Goal: Information Seeking & Learning: Learn about a topic

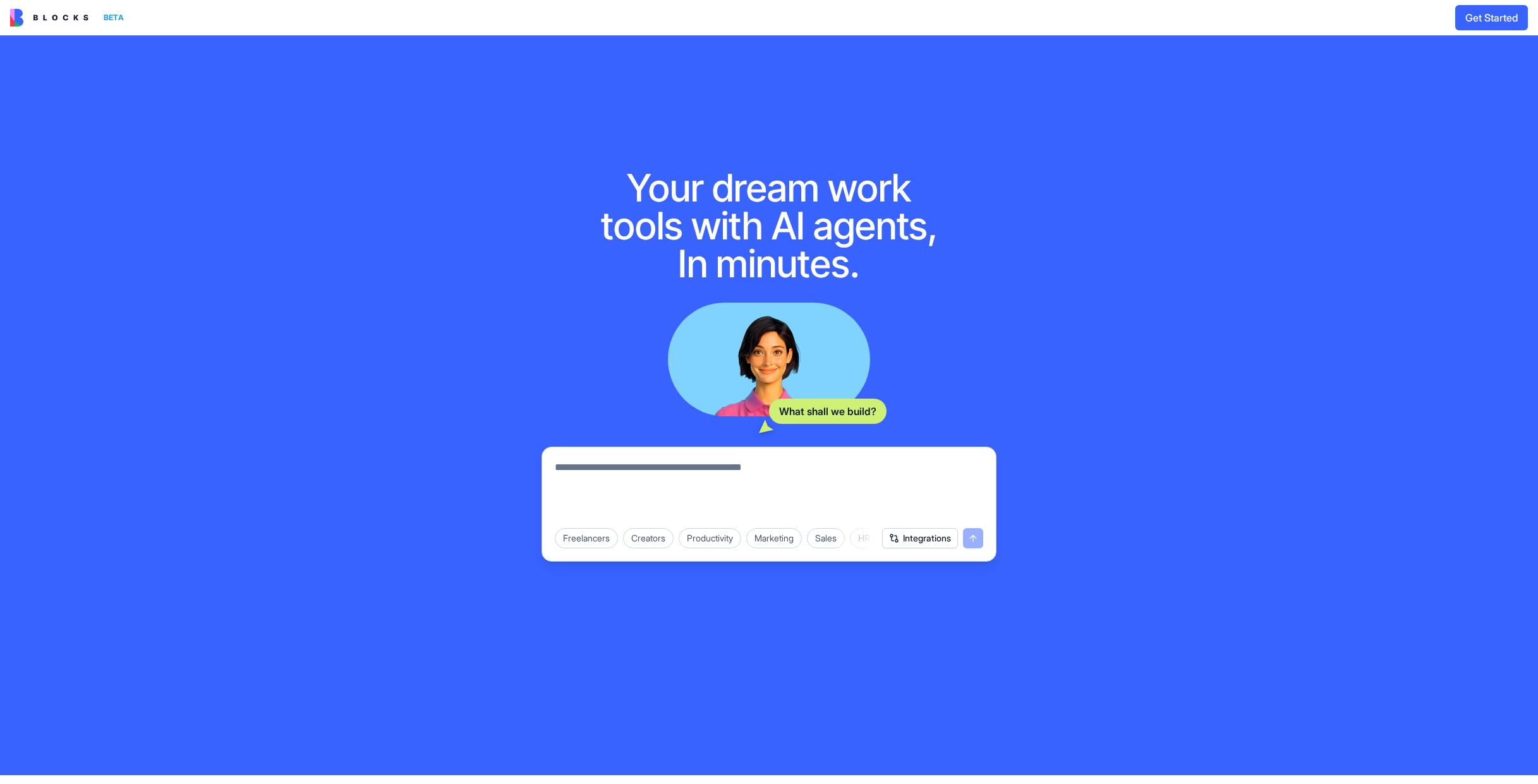
click at [47, 13] on img at bounding box center [49, 17] width 79 height 18
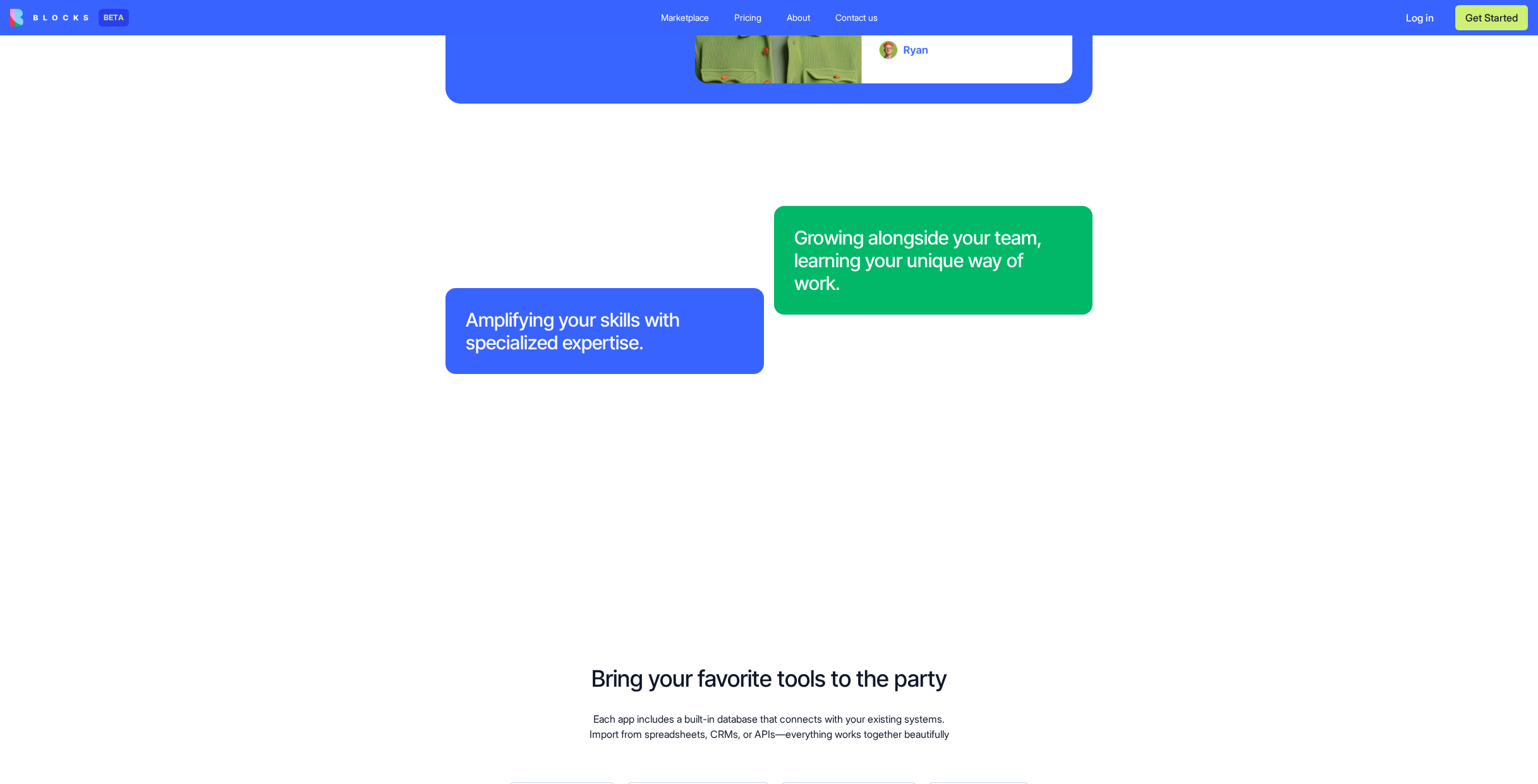
scroll to position [2270, 0]
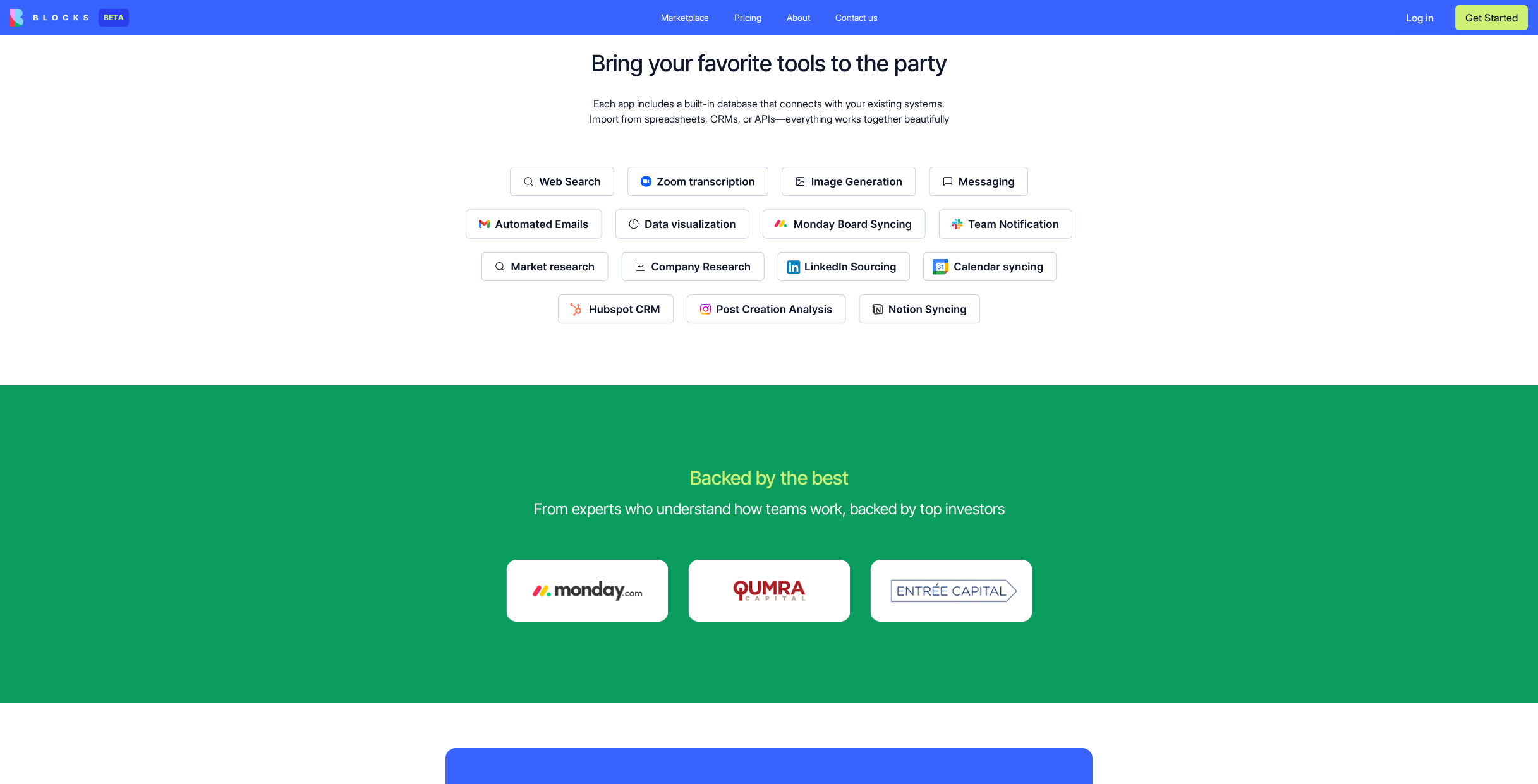
click at [708, 370] on img at bounding box center [769, 268] width 607 height 203
click at [684, 370] on img at bounding box center [769, 268] width 607 height 203
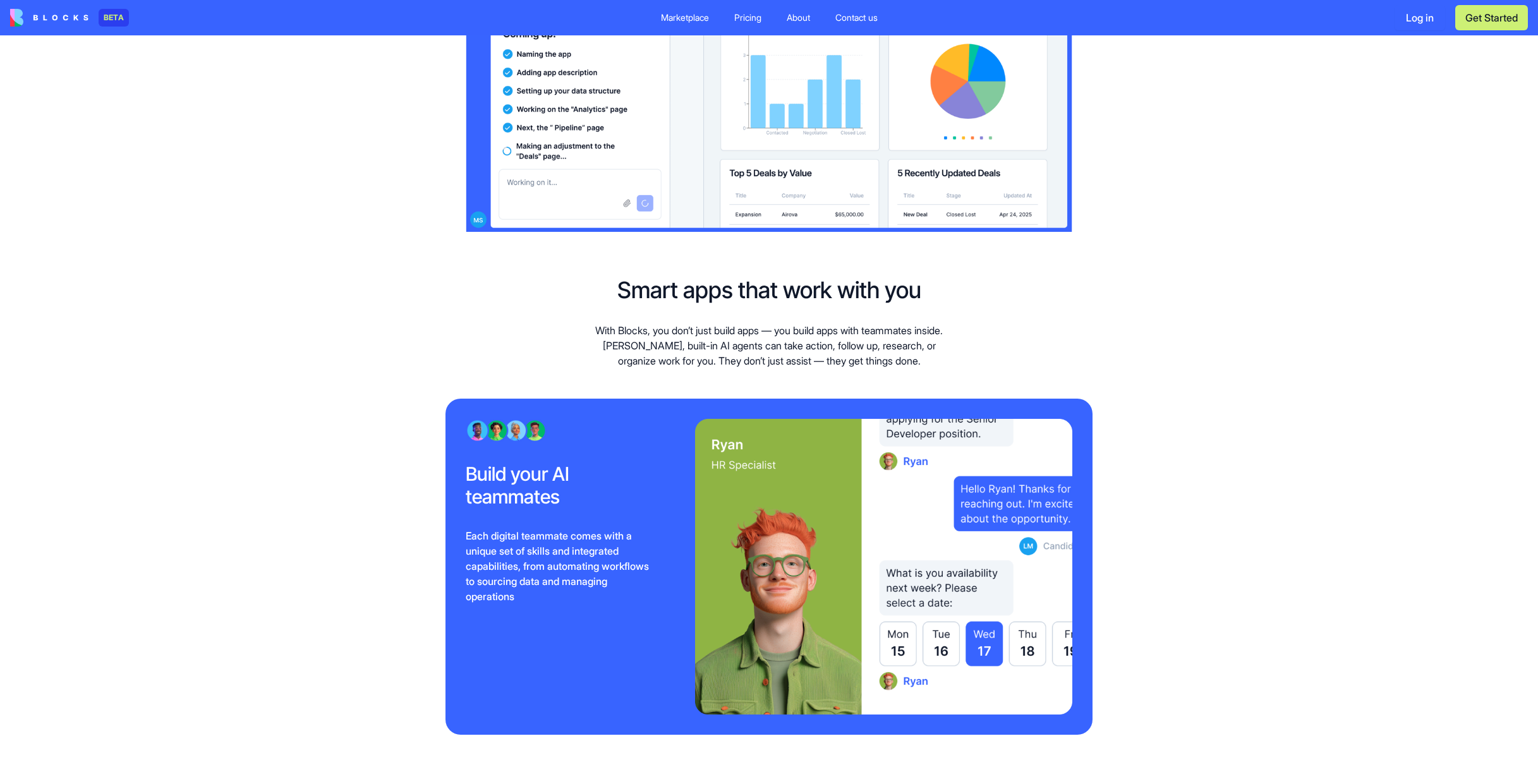
scroll to position [0, 0]
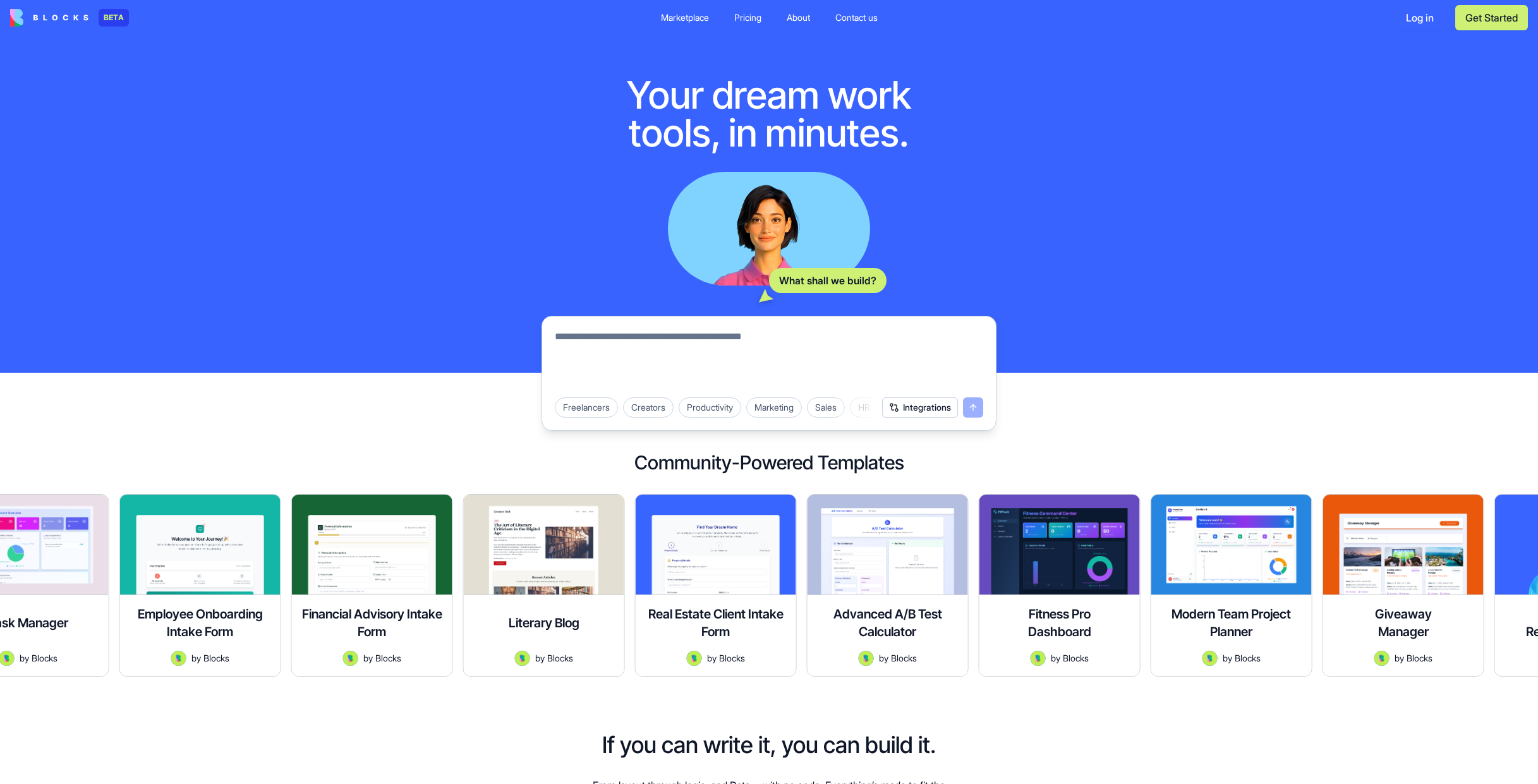
click at [750, 21] on div "Pricing" at bounding box center [747, 17] width 27 height 13
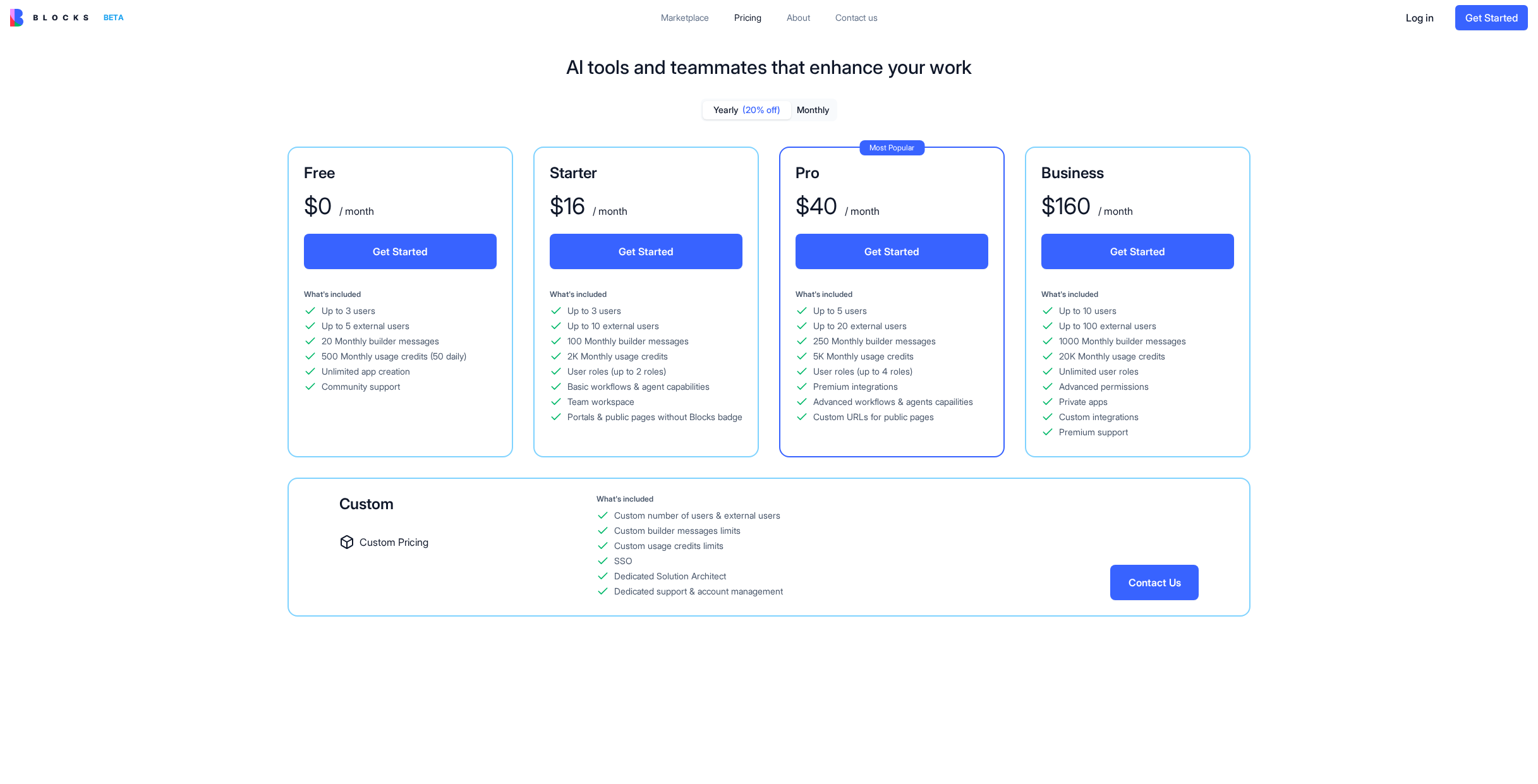
click at [682, 18] on div "Marketplace" at bounding box center [685, 17] width 48 height 13
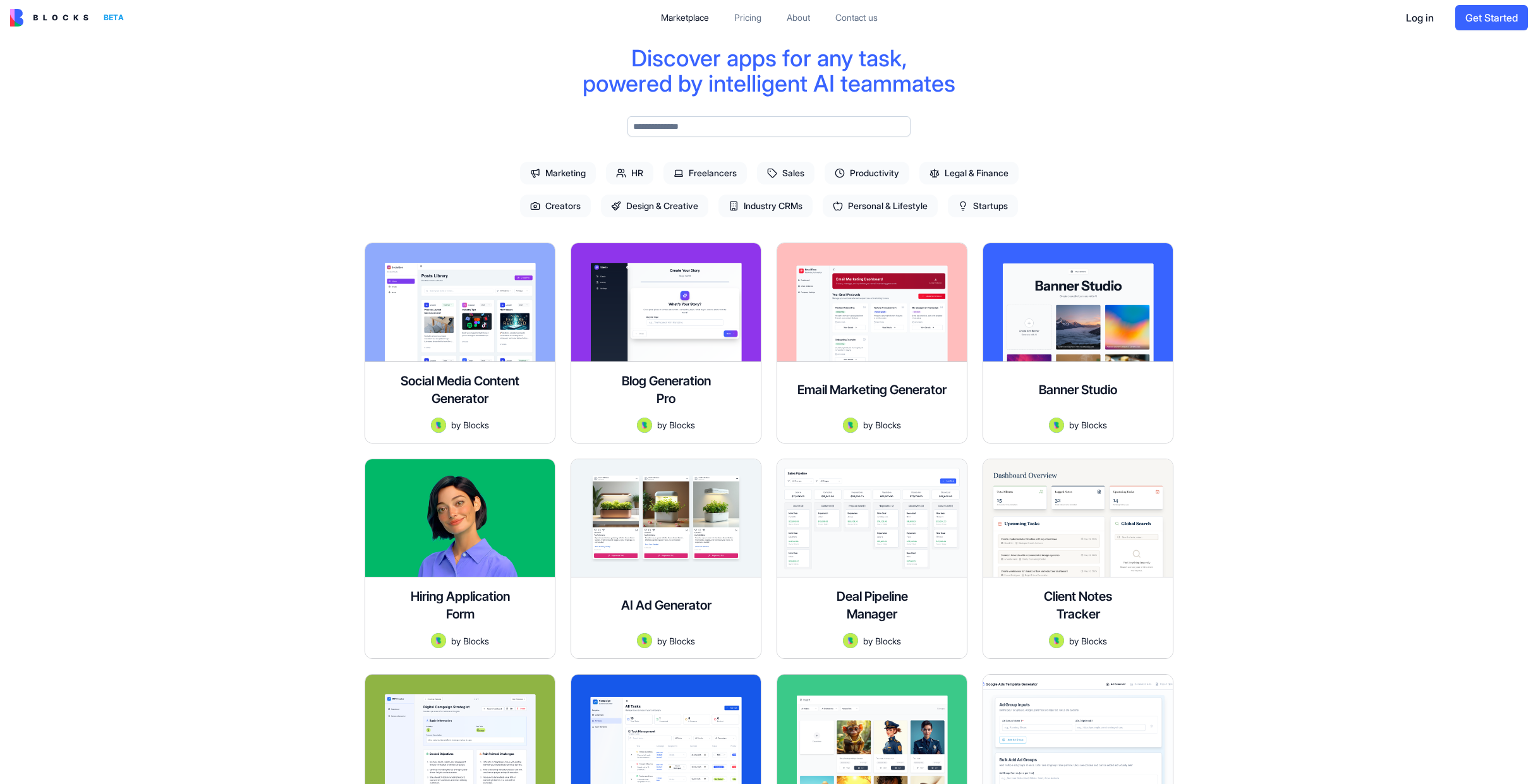
click at [744, 26] on link "Pricing" at bounding box center [747, 17] width 47 height 23
